Goal: Task Accomplishment & Management: Complete application form

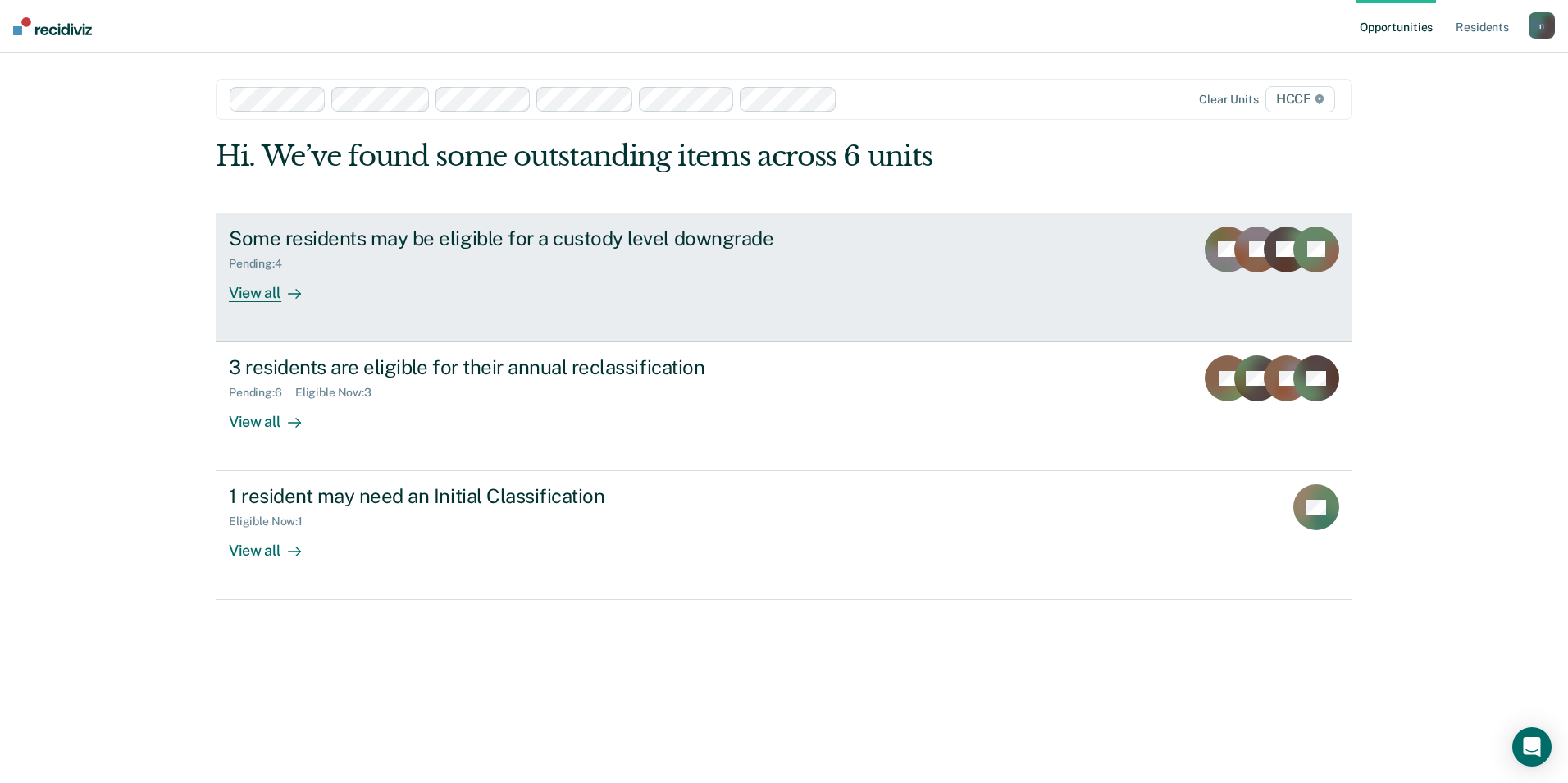
click at [436, 246] on div "Some residents may be eligible for a custody level downgrade" at bounding box center [516, 238] width 576 height 23
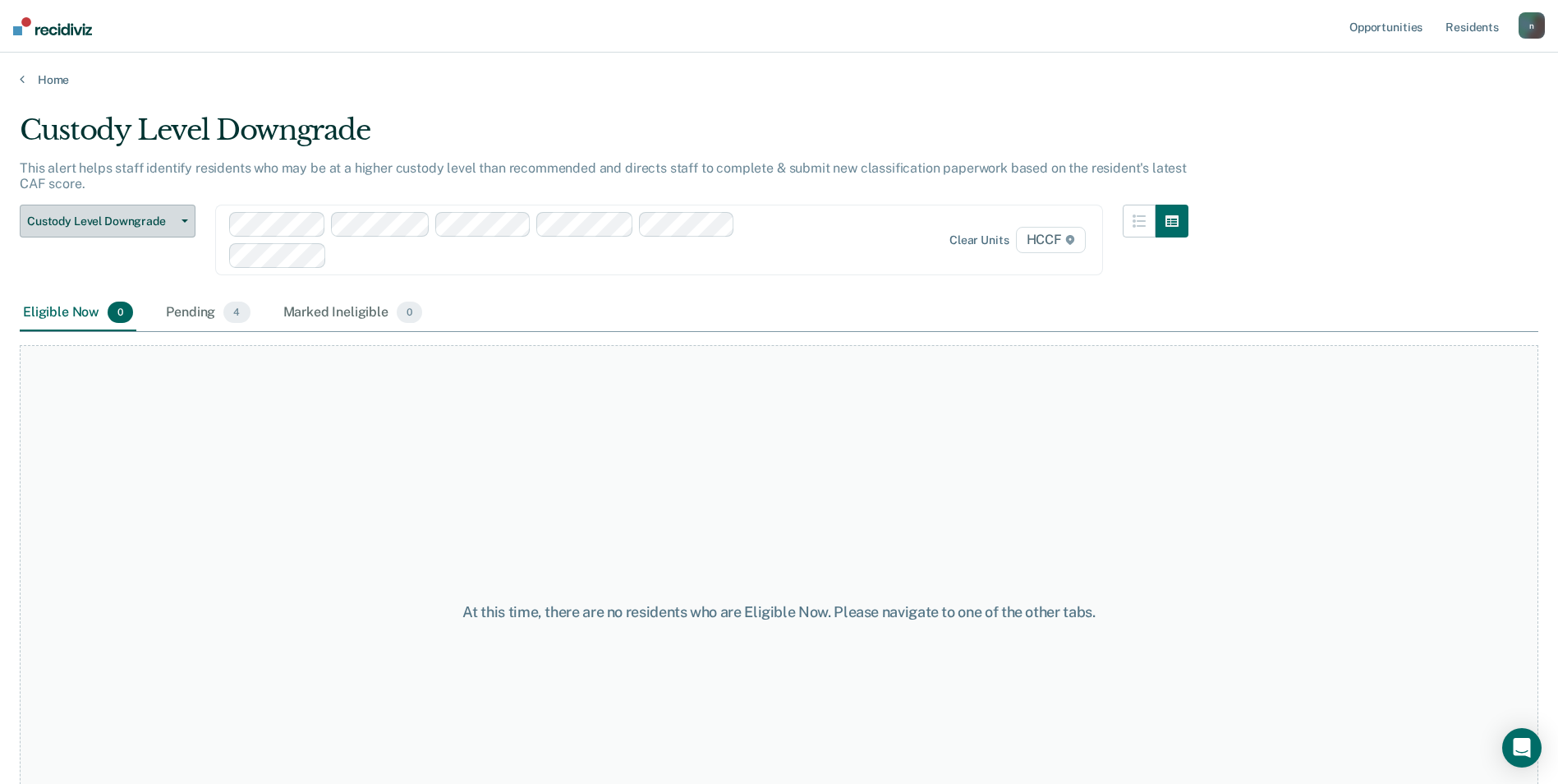
click at [174, 216] on span "Custody Level Downgrade" at bounding box center [100, 221] width 148 height 14
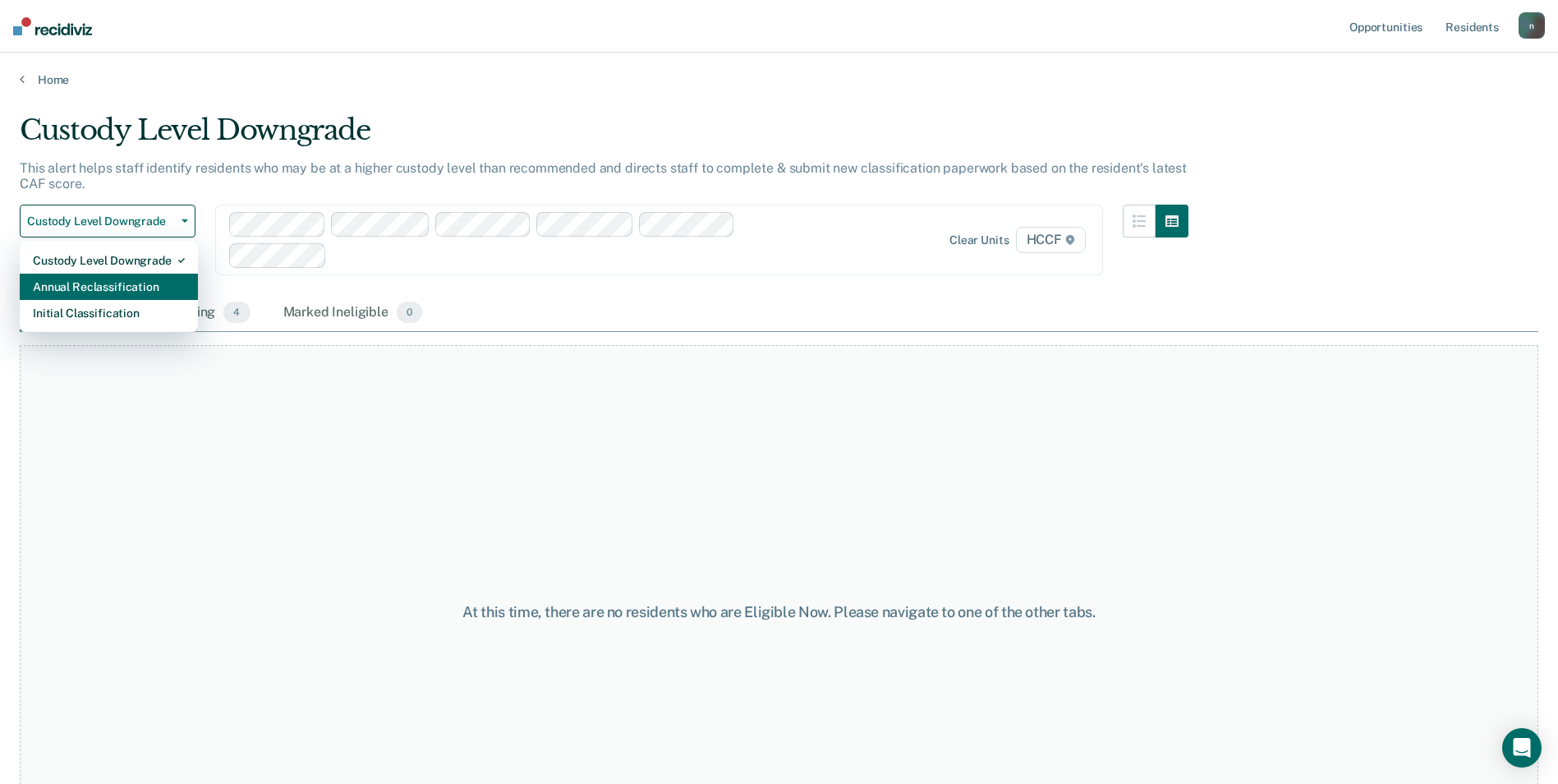
click at [174, 280] on div "Annual Reclassification" at bounding box center [109, 286] width 152 height 26
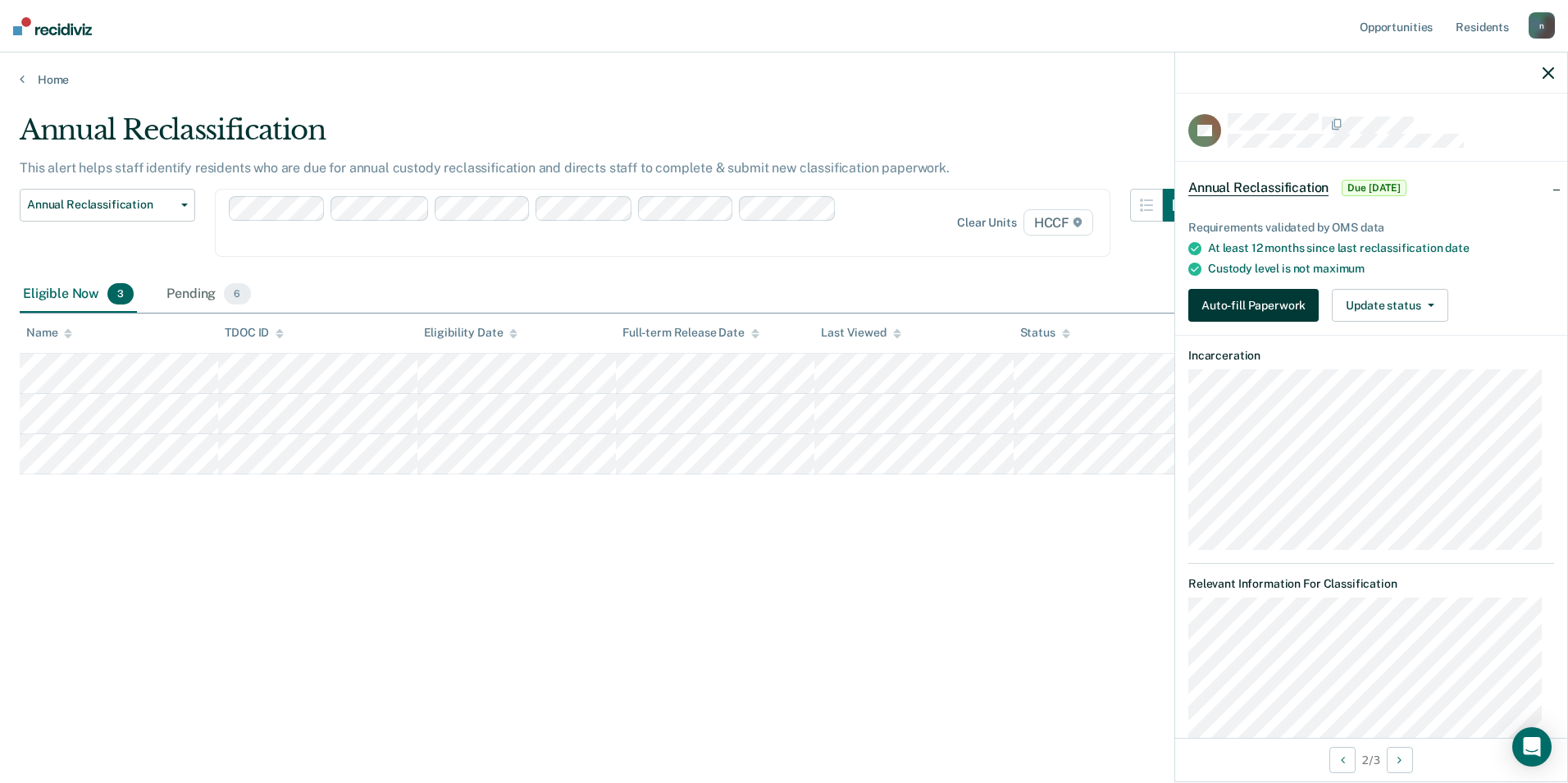
click at [1246, 305] on button "Auto-fill Paperwork" at bounding box center [1253, 305] width 130 height 33
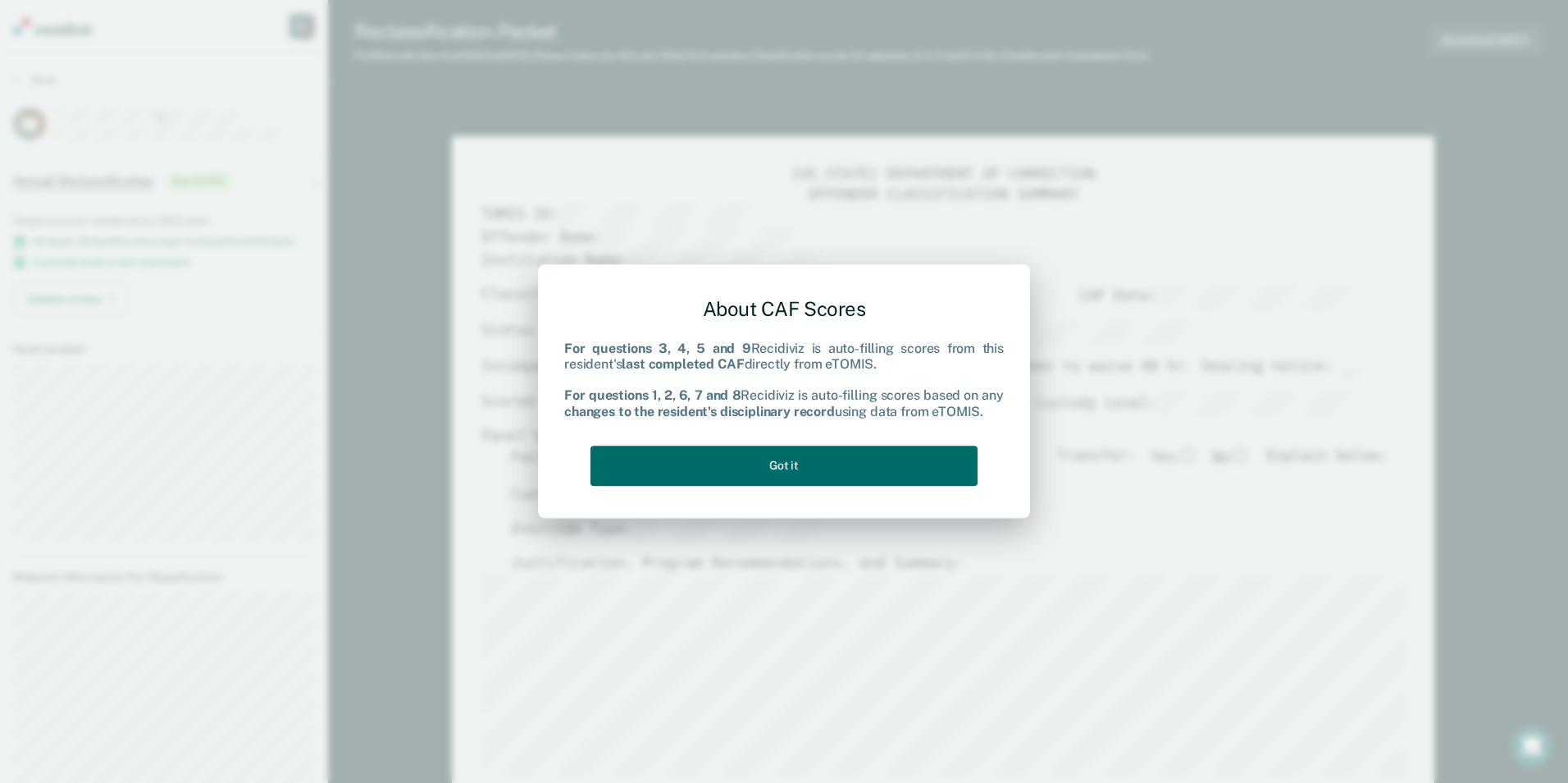
click at [972, 486] on div "About CAF Scores For questions 3, 4, 5 and 9 Recidiviz is auto-filling scores f…" at bounding box center [784, 388] width 439 height 208
click at [960, 475] on button "Got it" at bounding box center [784, 465] width 387 height 40
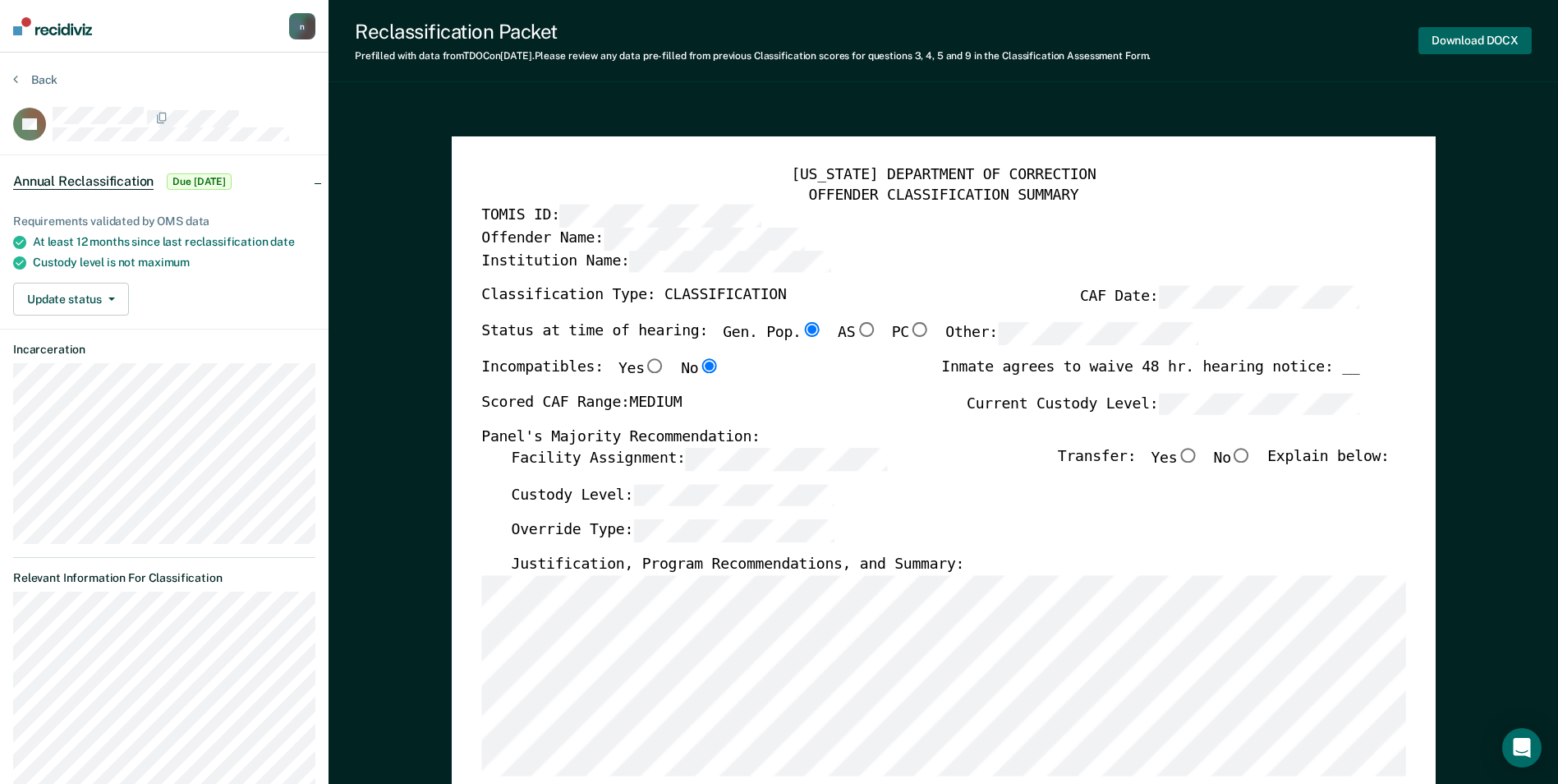
click at [1438, 34] on button "Download DOCX" at bounding box center [1474, 40] width 113 height 27
type textarea "x"
